Goal: Task Accomplishment & Management: Manage account settings

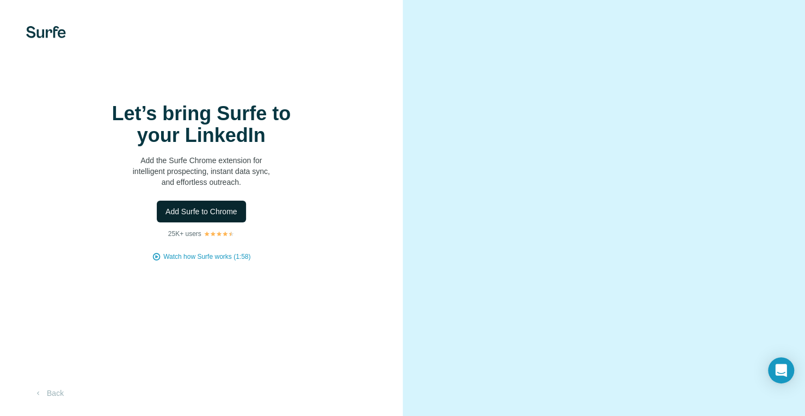
click at [225, 217] on span "Add Surfe to Chrome" at bounding box center [201, 211] width 72 height 11
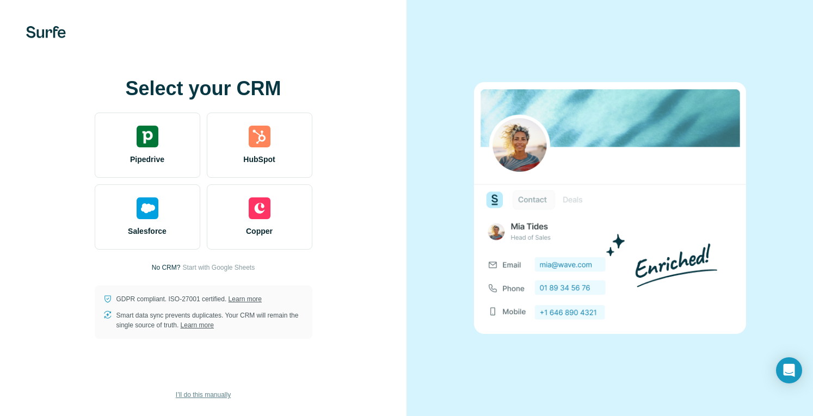
click at [219, 391] on span "I’ll do this manually" at bounding box center [203, 395] width 55 height 10
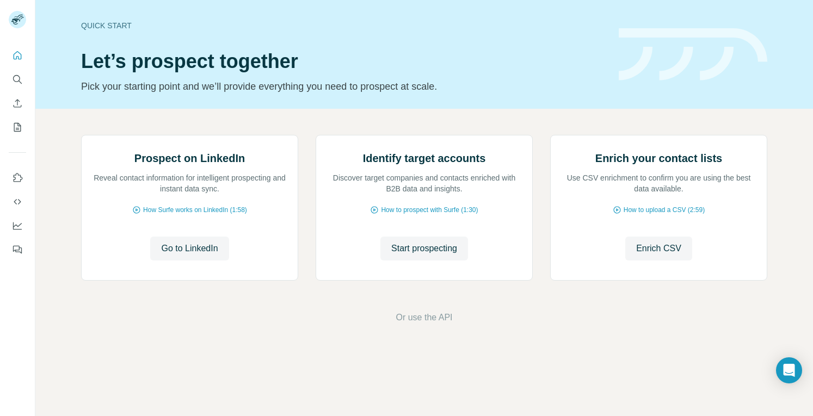
scroll to position [53, 0]
click at [177, 255] on span "Go to LinkedIn" at bounding box center [189, 248] width 57 height 13
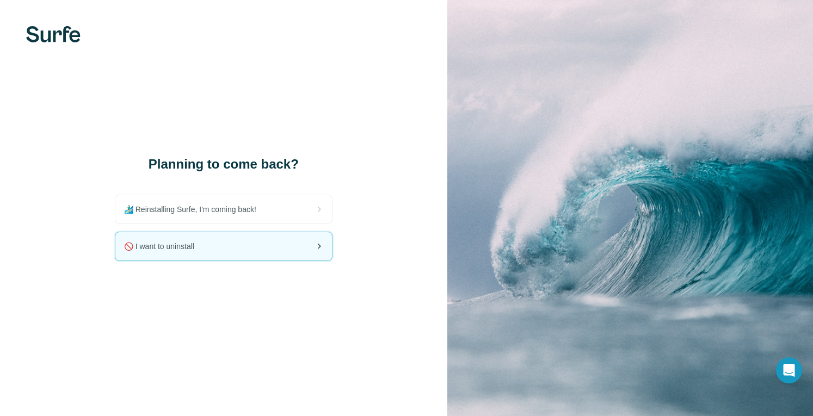
click at [219, 245] on div "🚫 I want to uninstall" at bounding box center [223, 246] width 217 height 28
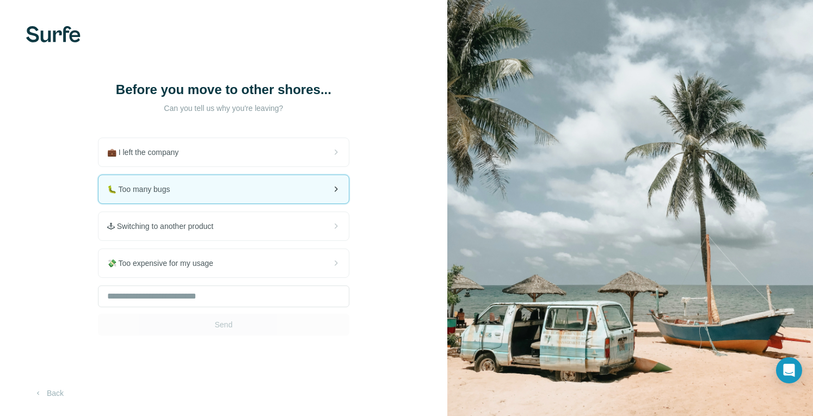
click at [224, 201] on div "🐛 Too many bugs" at bounding box center [224, 189] width 250 height 28
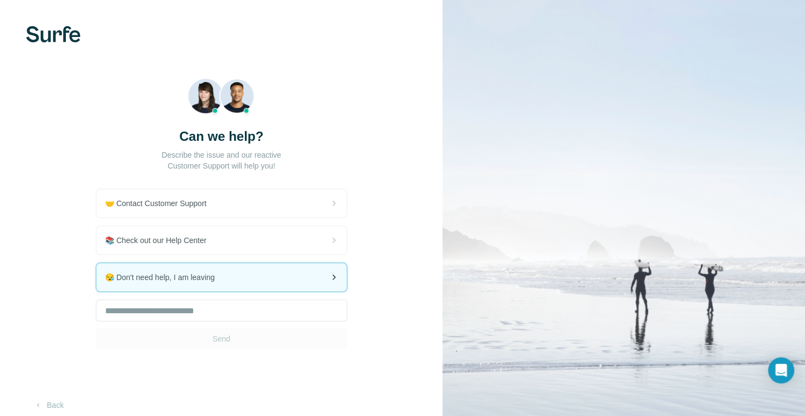
click at [251, 278] on div "😪 Don't need help, I am leaving" at bounding box center [221, 277] width 250 height 28
